Goal: Transaction & Acquisition: Download file/media

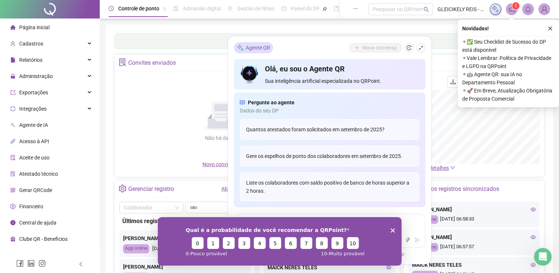
click at [389, 228] on div "Qual é a probabilidade de você recomendar a QRPoint? 0 1 2 3 4 5 6 7 8 9 10 0 -…" at bounding box center [279, 241] width 244 height 48
click at [392, 227] on div "Qual é a probabilidade de você recomendar a QRPoint? 0 1 2 3 4 5 6 7 8 9 10 0 -…" at bounding box center [279, 241] width 244 height 48
click at [391, 229] on icon "Encerrar pesquisa" at bounding box center [392, 230] width 4 height 4
click at [551, 30] on icon "close" at bounding box center [550, 28] width 5 height 5
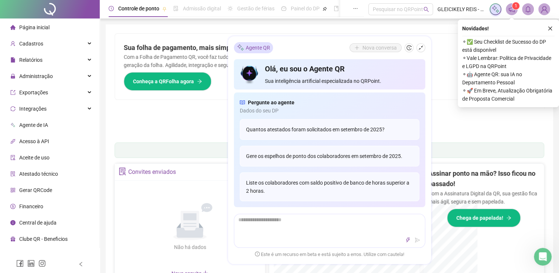
drag, startPoint x: 550, startPoint y: 29, endPoint x: 414, endPoint y: 46, distance: 137.4
click at [547, 28] on div "Pague o QRPoint com Cartão de Crédito Sua assinatura: mais segurança, prática e…" at bounding box center [330, 236] width 448 height 425
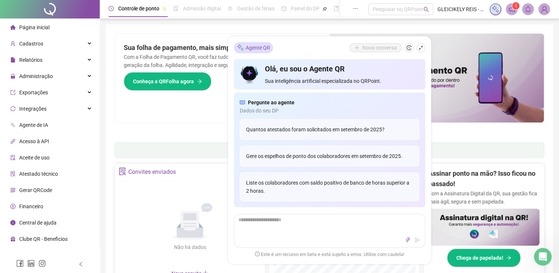
click at [64, 74] on div "Administração" at bounding box center [49, 76] width 96 height 15
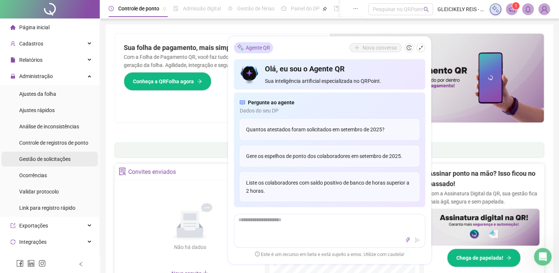
click at [47, 154] on div "Gestão de solicitações" at bounding box center [44, 159] width 51 height 15
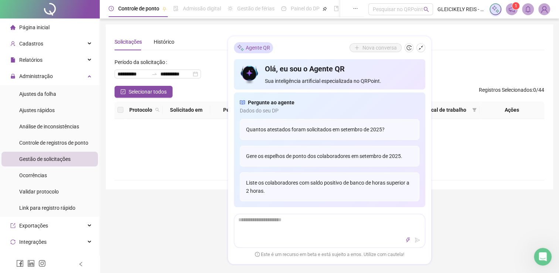
click at [195, 86] on div "Selecionar todos Registros Selecionados : 0 / 44" at bounding box center [330, 92] width 430 height 12
click at [421, 49] on icon "shrink" at bounding box center [420, 47] width 5 height 5
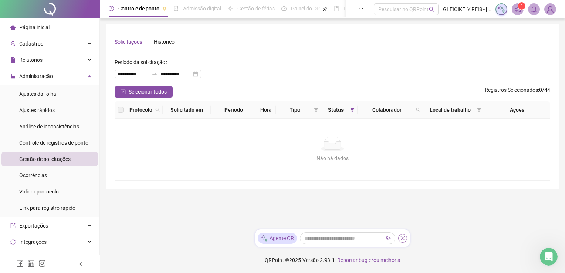
click at [404, 240] on icon "close" at bounding box center [402, 237] width 5 height 5
click at [47, 160] on span "Gestão de solicitações" at bounding box center [44, 159] width 51 height 6
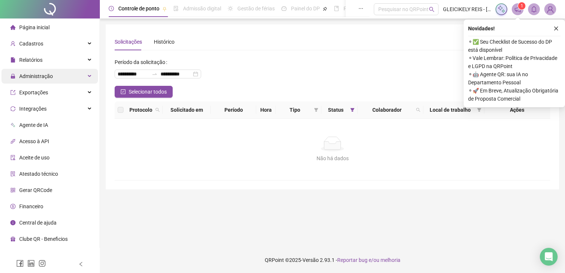
click at [35, 79] on span "Administração" at bounding box center [31, 76] width 42 height 15
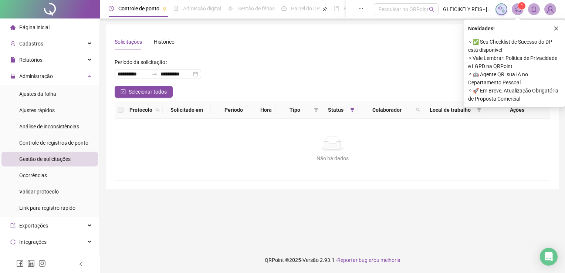
click at [50, 160] on span "Gestão de solicitações" at bounding box center [44, 159] width 51 height 6
click at [125, 73] on input "**********" at bounding box center [133, 74] width 31 height 8
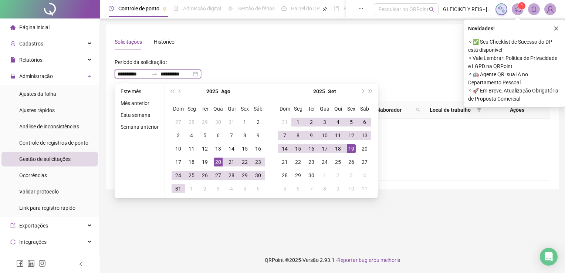
drag, startPoint x: 147, startPoint y: 72, endPoint x: 0, endPoint y: 58, distance: 147.7
click at [0, 58] on html "**********" at bounding box center [282, 136] width 565 height 273
type input "**********"
type input "********"
type input "**********"
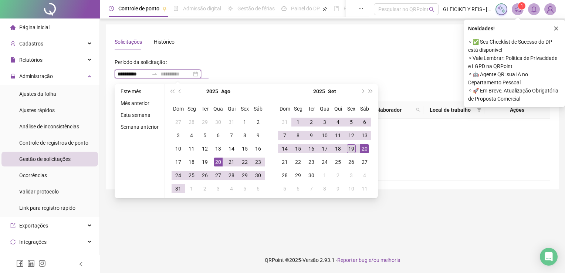
type input "**********"
click at [351, 147] on div "19" at bounding box center [351, 148] width 9 height 9
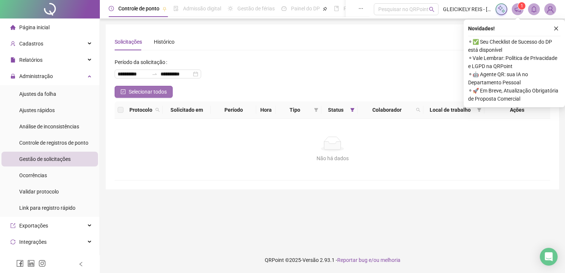
click at [159, 88] on span "Selecionar todos" at bounding box center [148, 92] width 38 height 8
click at [556, 26] on icon "close" at bounding box center [555, 28] width 5 height 5
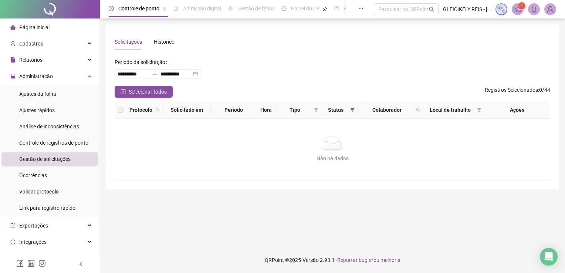
drag, startPoint x: 430, startPoint y: 71, endPoint x: 195, endPoint y: 58, distance: 235.4
click at [393, 74] on div "**********" at bounding box center [332, 71] width 435 height 30
click at [129, 78] on div "**********" at bounding box center [158, 73] width 86 height 9
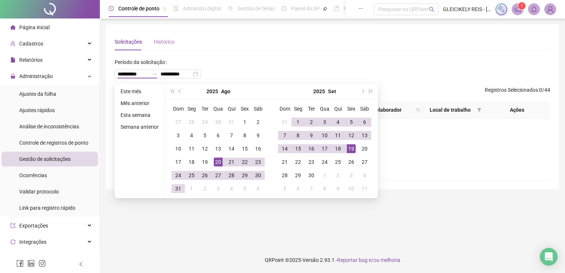
click at [163, 36] on div "Histórico" at bounding box center [164, 41] width 21 height 17
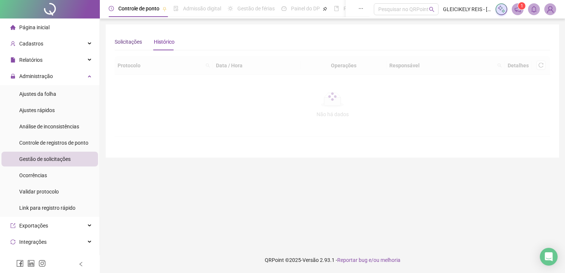
click at [119, 45] on div "Solicitações" at bounding box center [128, 42] width 27 height 8
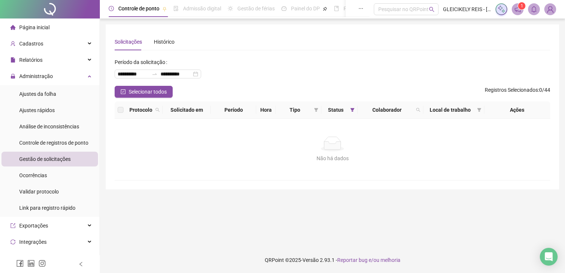
click at [152, 44] on div "Solicitações Histórico" at bounding box center [145, 41] width 60 height 17
click at [154, 43] on div "Histórico" at bounding box center [164, 42] width 21 height 8
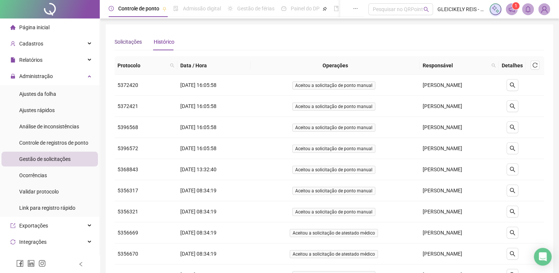
drag, startPoint x: 153, startPoint y: 43, endPoint x: 133, endPoint y: 43, distance: 19.6
click at [133, 43] on div "Solicitações" at bounding box center [128, 42] width 27 height 8
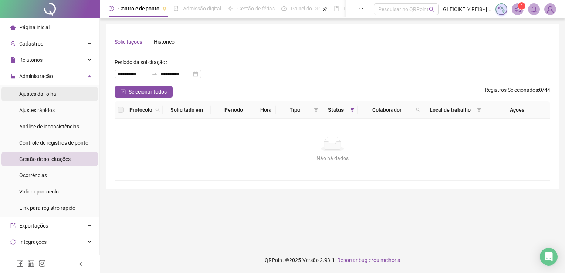
click at [52, 89] on div "Ajustes da folha" at bounding box center [37, 93] width 37 height 15
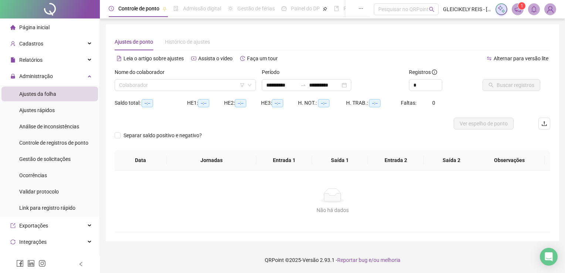
type input "**********"
click at [159, 82] on input "search" at bounding box center [182, 84] width 126 height 11
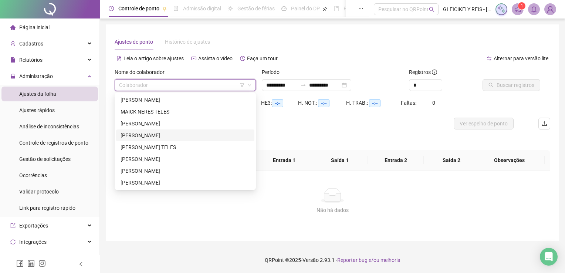
click at [154, 135] on div "[PERSON_NAME]" at bounding box center [184, 135] width 129 height 8
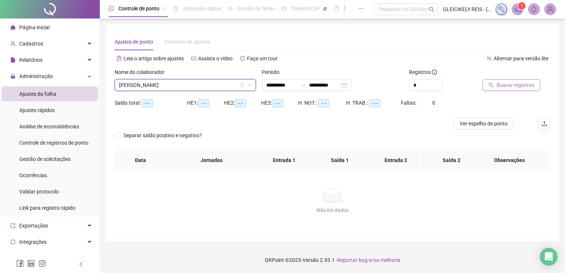
click at [487, 87] on button "Buscar registros" at bounding box center [511, 85] width 58 height 12
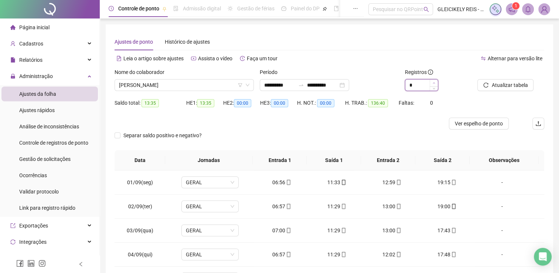
click at [435, 82] on icon "up" at bounding box center [434, 83] width 3 height 3
type input "*"
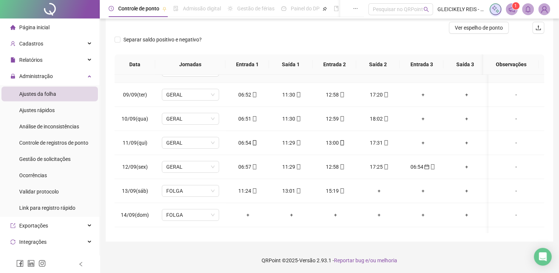
scroll to position [185, 0]
click at [416, 165] on div "06:54" at bounding box center [423, 166] width 32 height 8
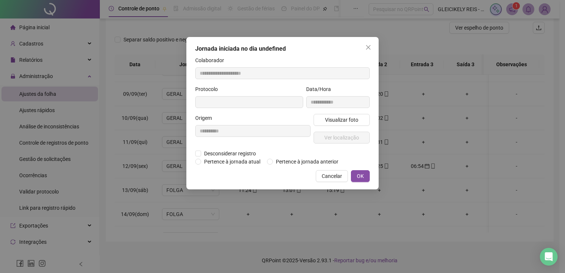
type input "**********"
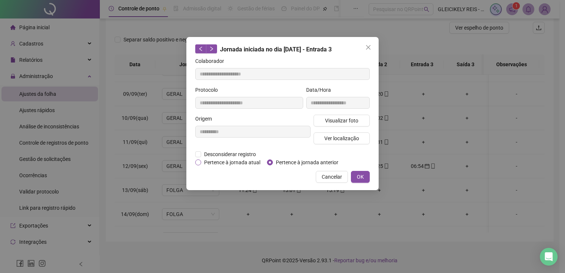
click at [241, 163] on span "Pertence à jornada atual" at bounding box center [232, 162] width 62 height 8
click at [362, 173] on span "OK" at bounding box center [360, 177] width 7 height 8
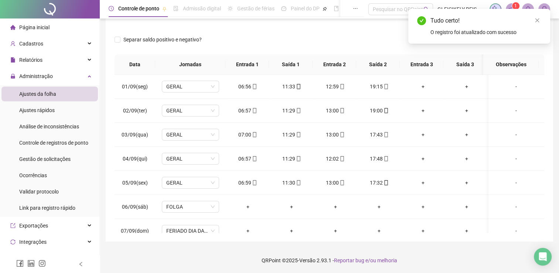
scroll to position [0, 0]
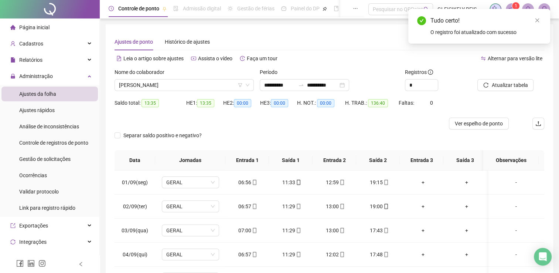
click at [510, 91] on div "Atualizar tabela" at bounding box center [510, 82] width 73 height 29
click at [510, 88] on span "Atualizar tabela" at bounding box center [509, 85] width 36 height 8
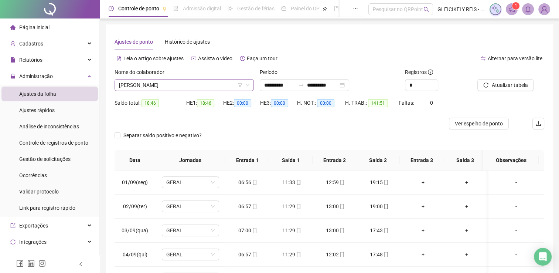
click at [190, 87] on span "[PERSON_NAME]" at bounding box center [184, 84] width 130 height 11
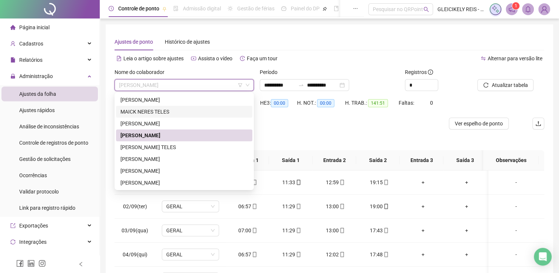
click at [195, 105] on div "[PERSON_NAME]" at bounding box center [184, 100] width 136 height 12
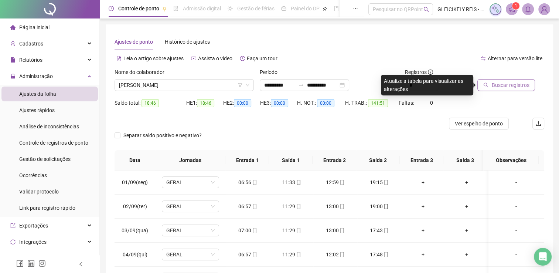
click at [483, 82] on button "Buscar registros" at bounding box center [506, 85] width 58 height 12
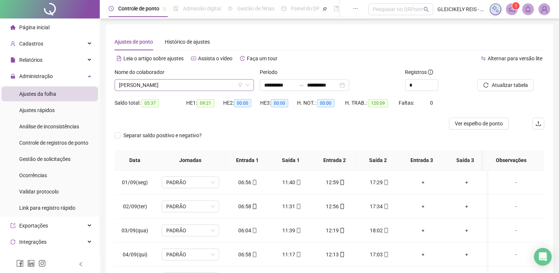
click at [200, 82] on span "[PERSON_NAME]" at bounding box center [184, 84] width 130 height 11
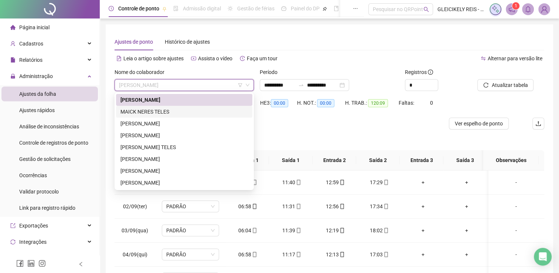
click at [187, 111] on div "MAICK NERES TELES" at bounding box center [183, 112] width 127 height 8
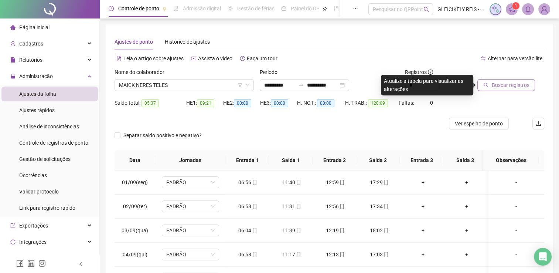
click at [486, 85] on icon "search" at bounding box center [485, 84] width 5 height 5
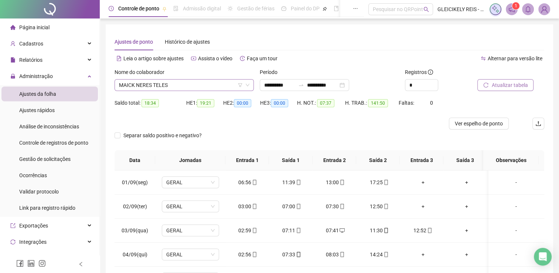
click at [178, 86] on span "MAICK NERES TELES" at bounding box center [184, 84] width 130 height 11
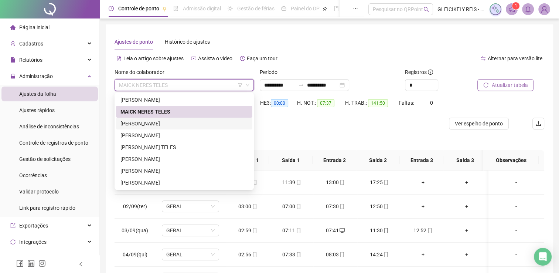
click at [165, 125] on div "[PERSON_NAME]" at bounding box center [183, 123] width 127 height 8
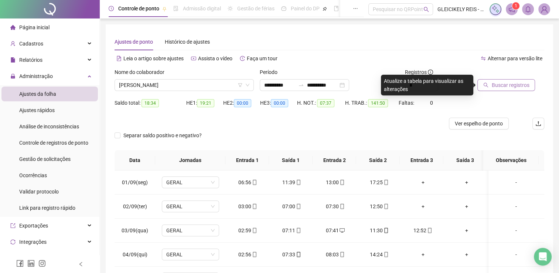
click at [501, 82] on span "Buscar registros" at bounding box center [510, 85] width 38 height 8
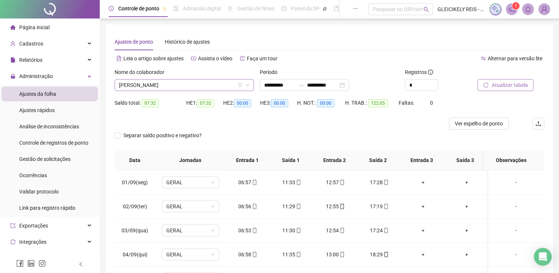
click at [161, 88] on span "[PERSON_NAME]" at bounding box center [184, 84] width 130 height 11
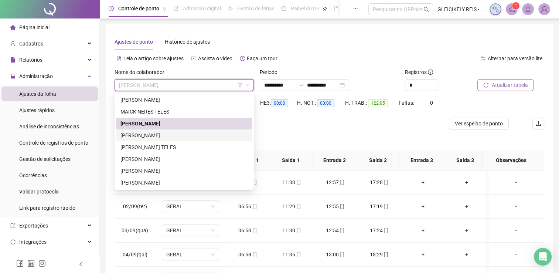
click at [176, 137] on div "[PERSON_NAME]" at bounding box center [183, 135] width 127 height 8
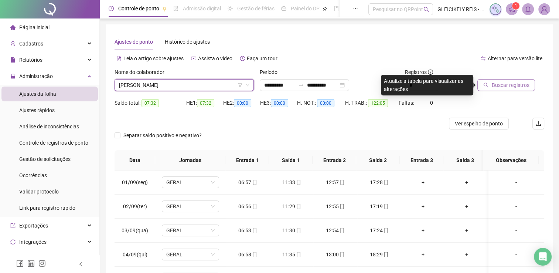
click at [145, 78] on div "Nome do colaborador" at bounding box center [184, 73] width 139 height 11
click at [156, 81] on span "[PERSON_NAME]" at bounding box center [184, 84] width 130 height 11
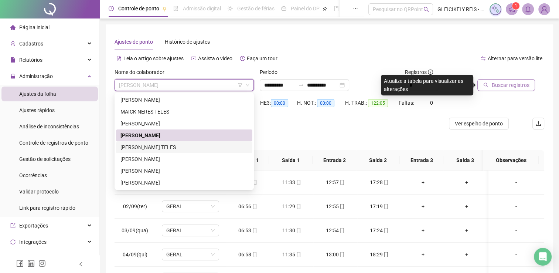
click at [168, 148] on div "[PERSON_NAME] TELES" at bounding box center [183, 147] width 127 height 8
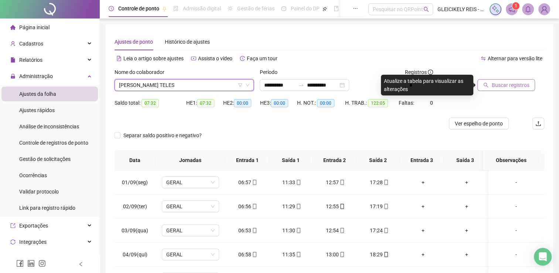
click at [491, 88] on span "Buscar registros" at bounding box center [510, 85] width 38 height 8
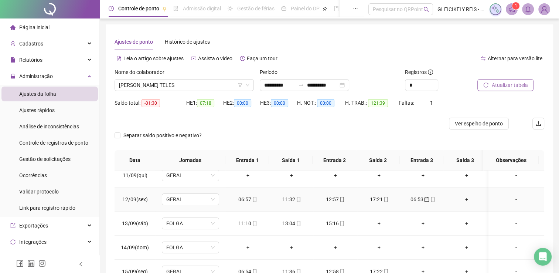
scroll to position [259, 0]
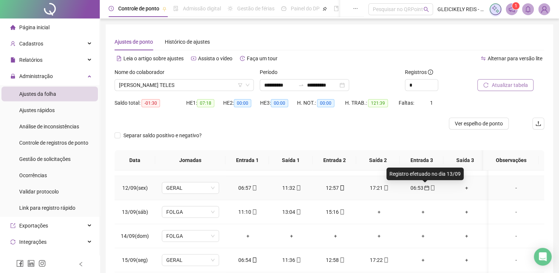
click at [423, 185] on span "calendar" at bounding box center [426, 187] width 6 height 5
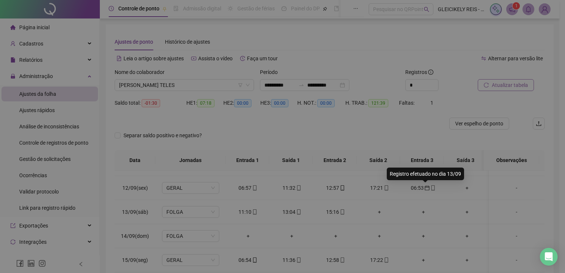
type input "**********"
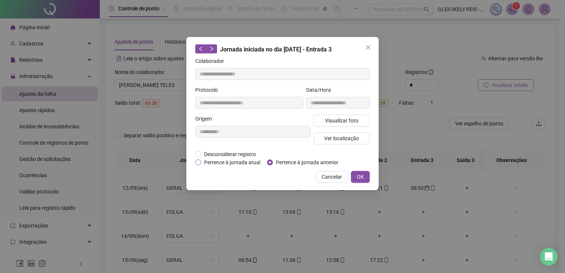
click at [251, 159] on span "Pertence à jornada atual" at bounding box center [232, 162] width 62 height 8
click at [361, 173] on span "OK" at bounding box center [360, 177] width 7 height 8
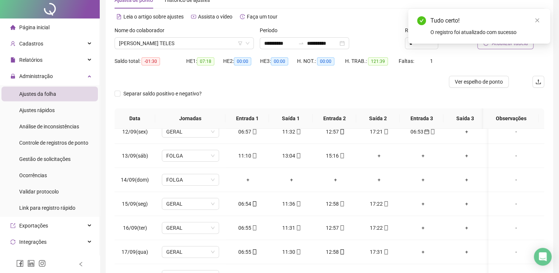
scroll to position [0, 0]
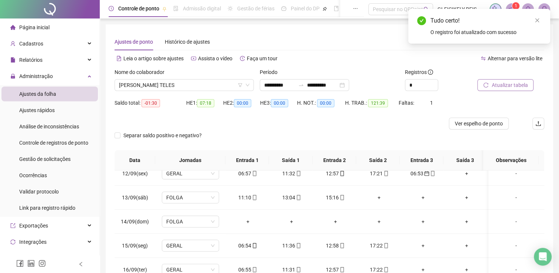
click at [525, 85] on span "Atualizar tabela" at bounding box center [509, 85] width 36 height 8
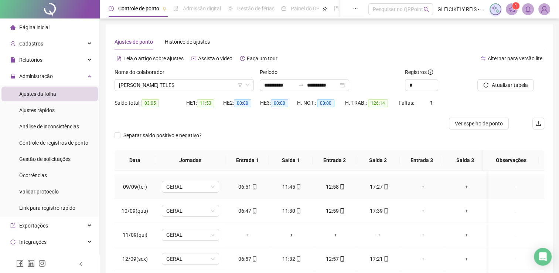
scroll to position [199, 0]
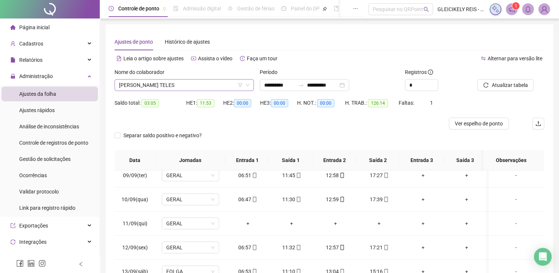
click at [184, 87] on span "[PERSON_NAME] TELES" at bounding box center [184, 84] width 130 height 11
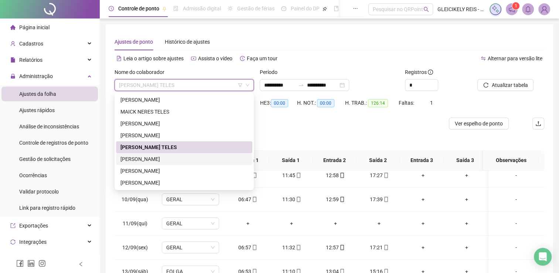
click at [211, 160] on div "[PERSON_NAME]" at bounding box center [183, 159] width 127 height 8
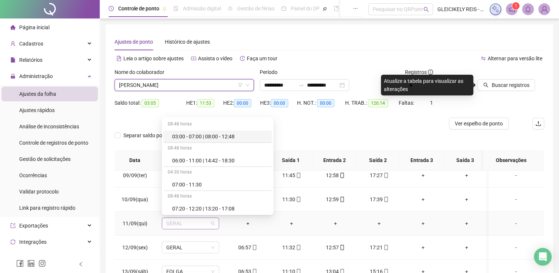
click at [177, 218] on span "GERAL" at bounding box center [190, 223] width 48 height 11
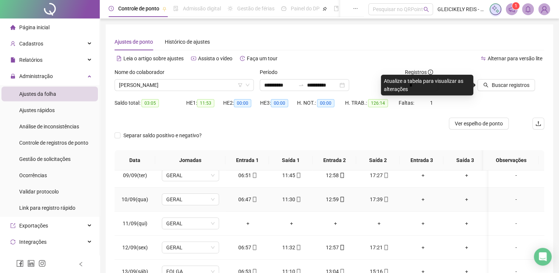
click at [529, 206] on td "-" at bounding box center [517, 199] width 56 height 24
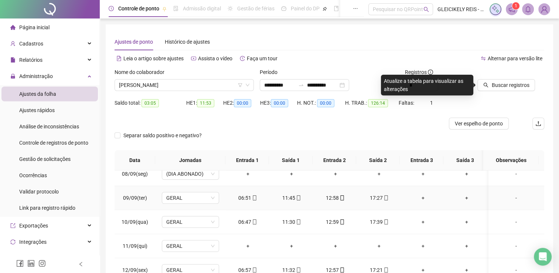
scroll to position [185, 0]
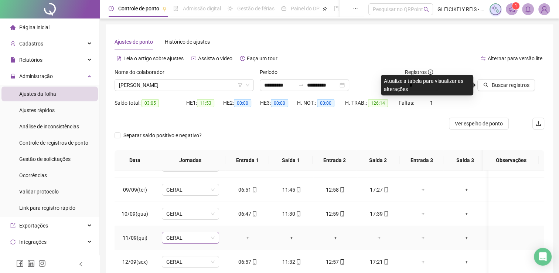
click at [194, 237] on span "GERAL" at bounding box center [190, 237] width 48 height 11
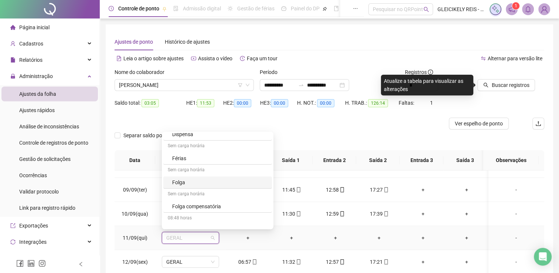
click at [190, 186] on div "Folga" at bounding box center [217, 182] width 109 height 12
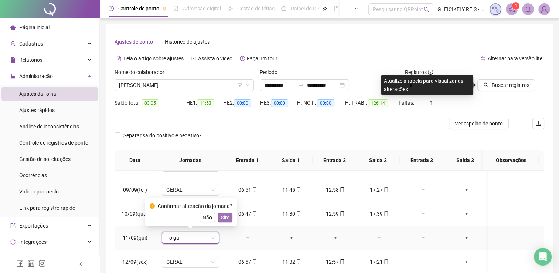
click at [231, 215] on button "Sim" at bounding box center [225, 217] width 14 height 9
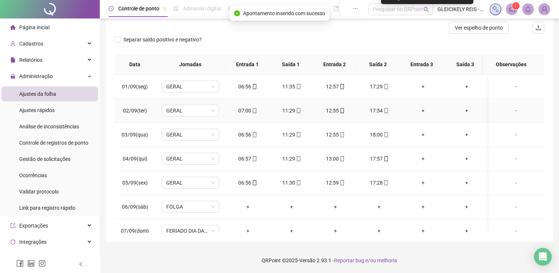
scroll to position [0, 0]
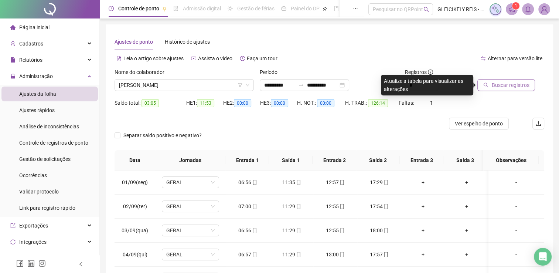
click at [504, 89] on span "Buscar registros" at bounding box center [510, 85] width 38 height 8
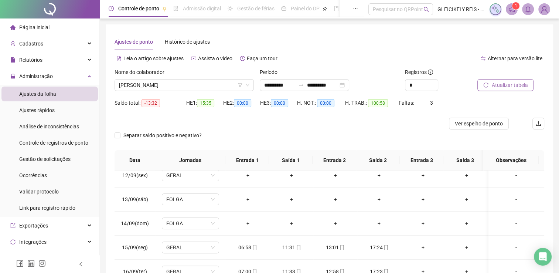
scroll to position [273, 0]
click at [183, 79] on span "[PERSON_NAME]" at bounding box center [184, 84] width 130 height 11
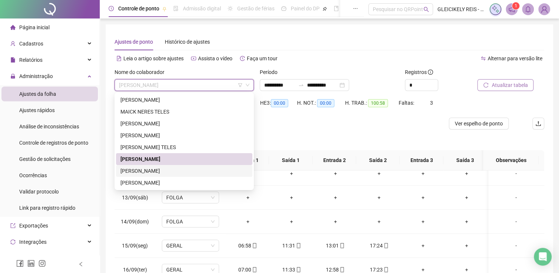
click at [181, 170] on div "[PERSON_NAME]" at bounding box center [183, 171] width 127 height 8
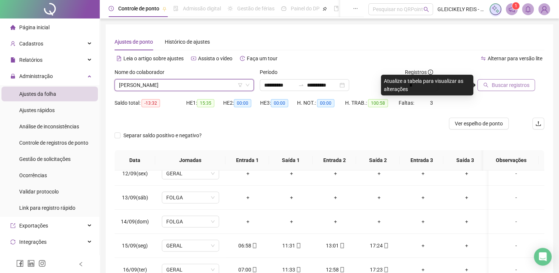
click at [501, 85] on span "Buscar registros" at bounding box center [510, 85] width 38 height 8
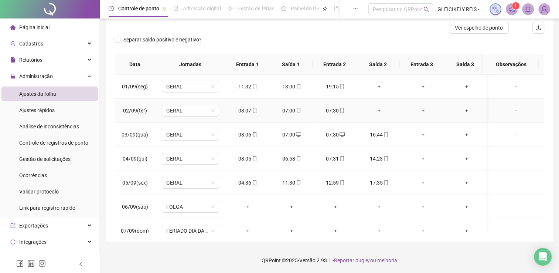
scroll to position [0, 0]
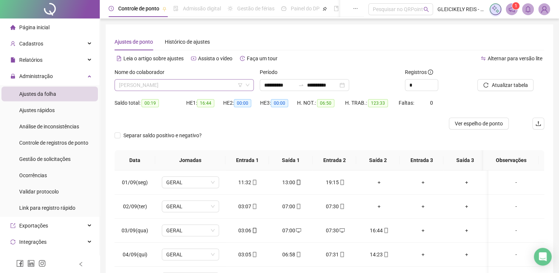
click at [157, 88] on span "[PERSON_NAME]" at bounding box center [184, 84] width 130 height 11
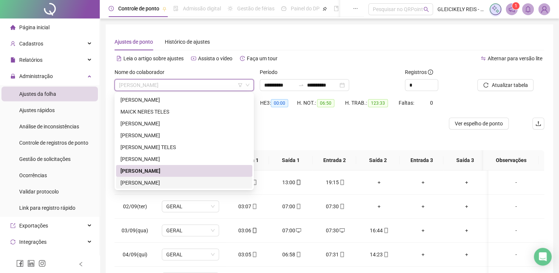
click at [169, 183] on div "[PERSON_NAME]" at bounding box center [183, 182] width 127 height 8
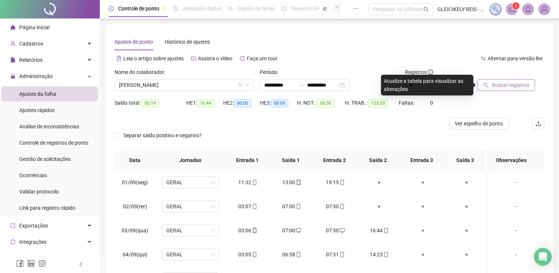
click at [498, 83] on span "Buscar registros" at bounding box center [510, 85] width 38 height 8
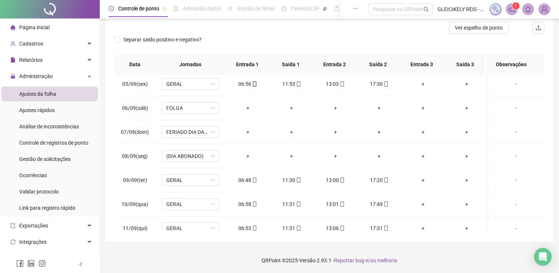
scroll to position [51, 0]
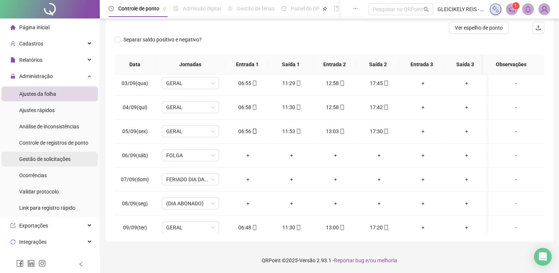
click at [40, 162] on div "Gestão de solicitações" at bounding box center [44, 159] width 51 height 15
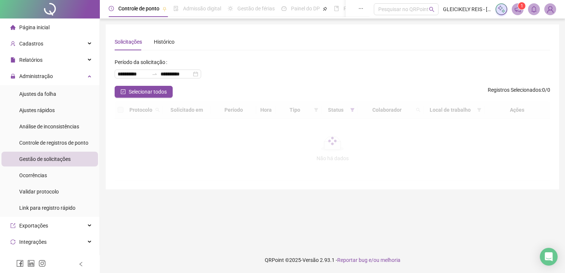
click at [48, 68] on ul "Página inicial Cadastros Relatórios Administração Ajustes da folha Ajustes rápi…" at bounding box center [50, 199] width 100 height 362
click at [48, 65] on div "Relatórios" at bounding box center [49, 59] width 96 height 15
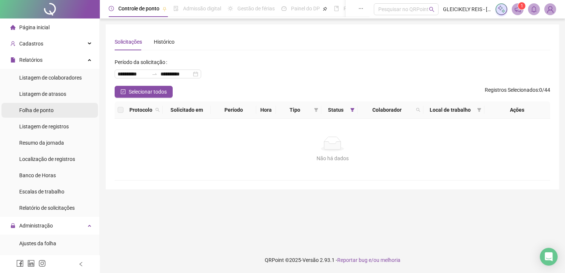
click at [61, 109] on li "Folha de ponto" at bounding box center [49, 110] width 96 height 15
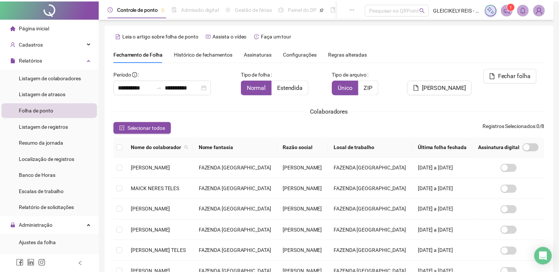
scroll to position [11, 0]
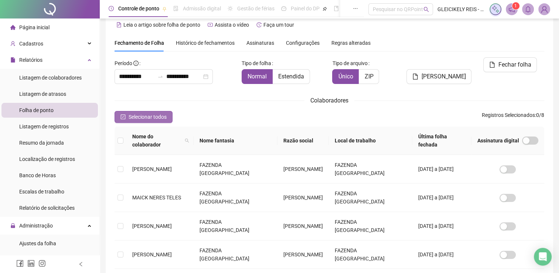
click at [143, 119] on span "Selecionar todos" at bounding box center [148, 117] width 38 height 8
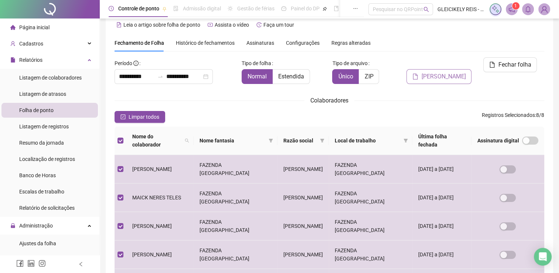
click at [453, 72] on span "Gerar espelho" at bounding box center [443, 76] width 44 height 9
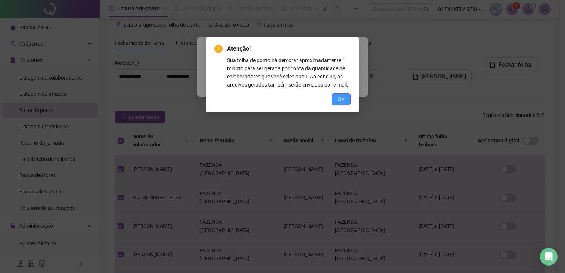
click at [346, 102] on button "OK" at bounding box center [340, 99] width 19 height 12
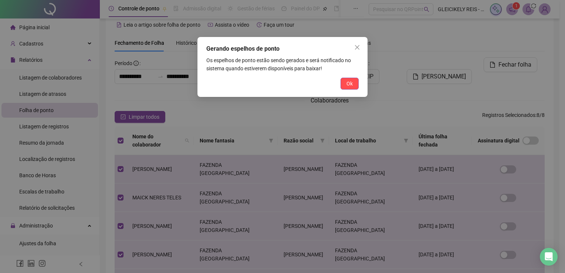
click at [352, 89] on div "Gerando espelhos de ponto Os espelhos de ponto estão sendo gerados e será notif…" at bounding box center [282, 67] width 170 height 60
click at [352, 89] on button "Ok" at bounding box center [349, 84] width 18 height 12
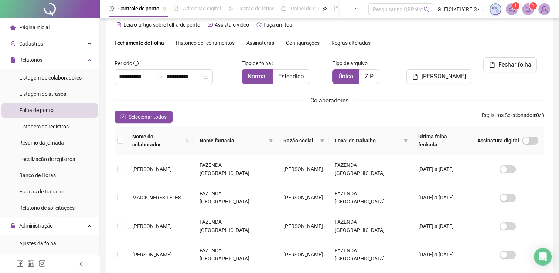
click at [529, 11] on icon "bell" at bounding box center [528, 9] width 7 height 7
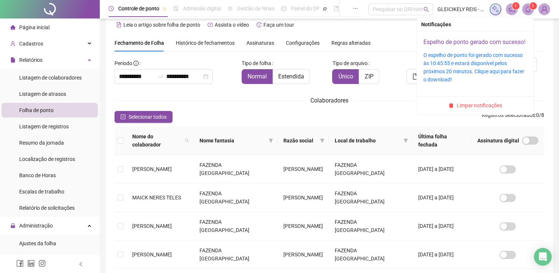
click at [480, 44] on link "Espelho de ponto gerado com sucesso!" at bounding box center [474, 41] width 102 height 7
